Goal: Information Seeking & Learning: Learn about a topic

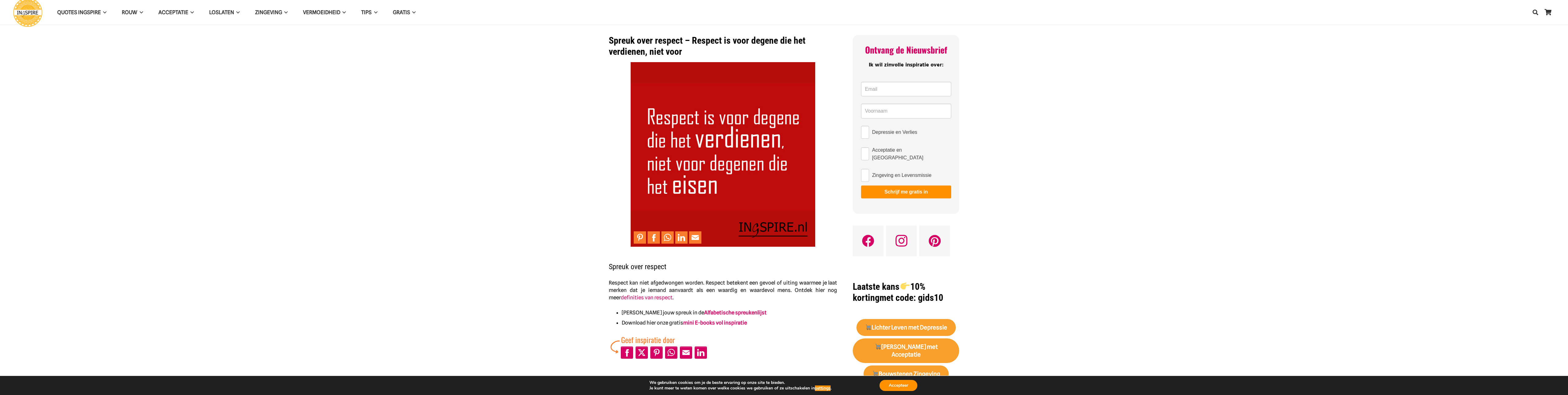
click at [658, 125] on img at bounding box center [723, 154] width 184 height 184
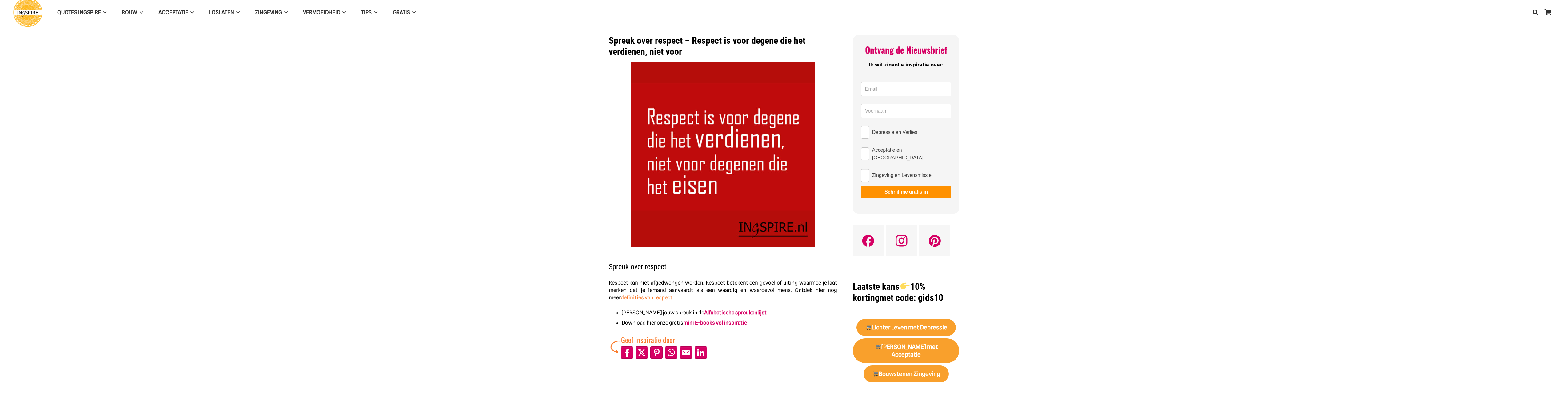
click at [646, 296] on link "definities van respect" at bounding box center [646, 298] width 52 height 6
